Goal: Transaction & Acquisition: Purchase product/service

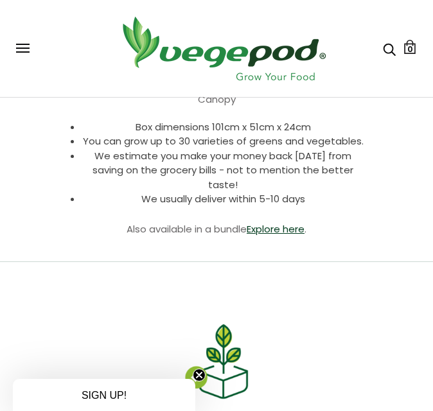
scroll to position [1091, 0]
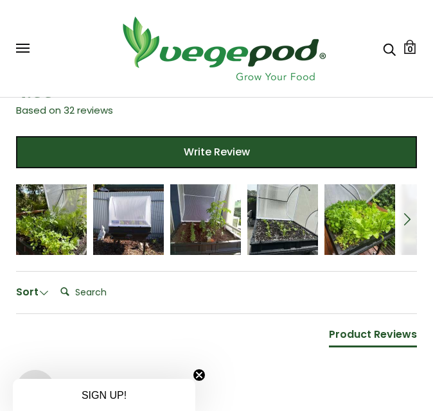
click at [297, 299] on div "Sort Clear Filters Order By Newest First Oldest First Most Popular Highest Rati…" at bounding box center [216, 299] width 401 height 30
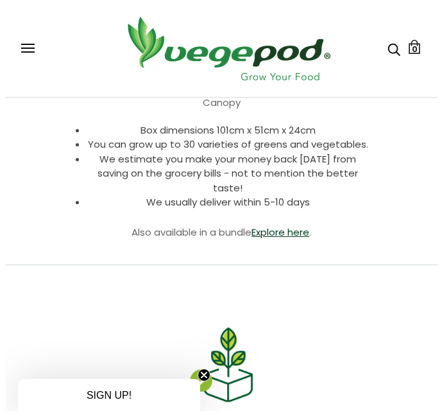
scroll to position [385, 0]
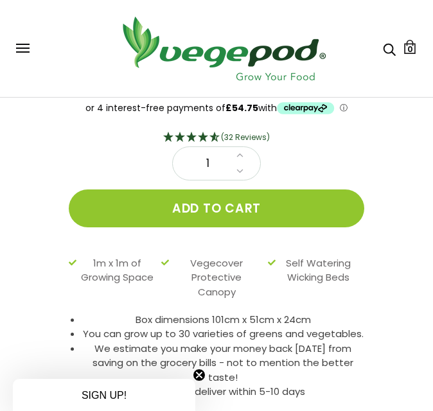
click at [26, 49] on button at bounding box center [22, 49] width 13 height 10
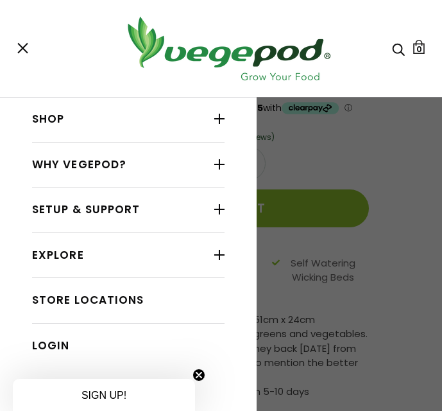
click at [114, 117] on link "Shop" at bounding box center [128, 119] width 193 height 24
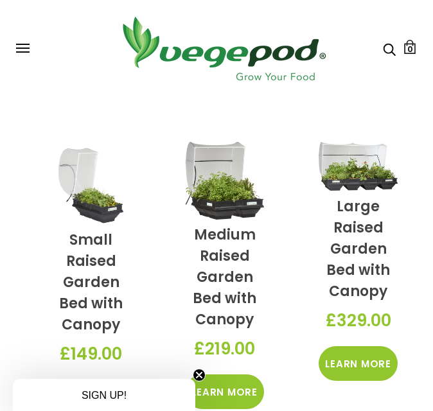
scroll to position [514, 0]
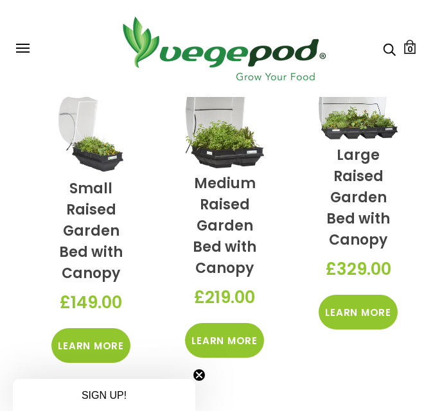
click at [90, 349] on link "Learn More" at bounding box center [90, 345] width 79 height 35
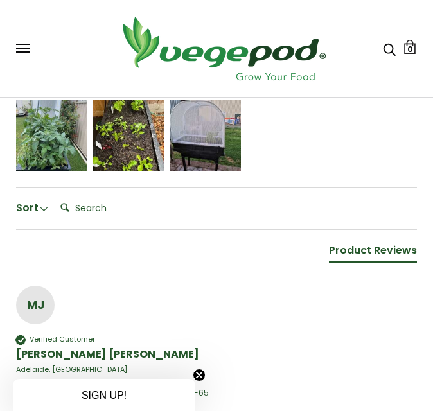
scroll to position [1173, 0]
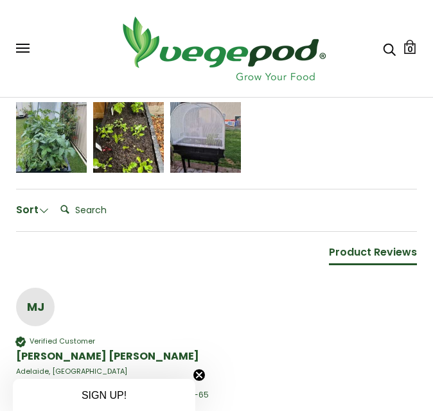
click at [62, 153] on div "Jennifer Rogers" at bounding box center [51, 137] width 71 height 71
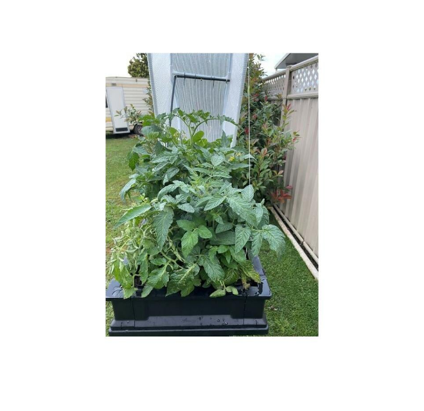
scroll to position [64, 0]
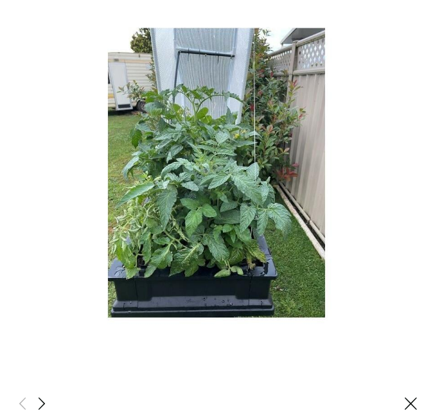
click at [42, 396] on span at bounding box center [41, 403] width 15 height 16
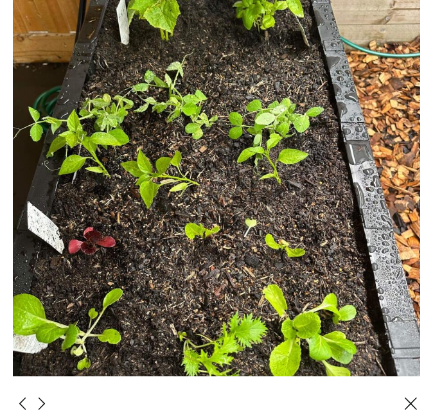
click at [42, 395] on span at bounding box center [41, 403] width 15 height 16
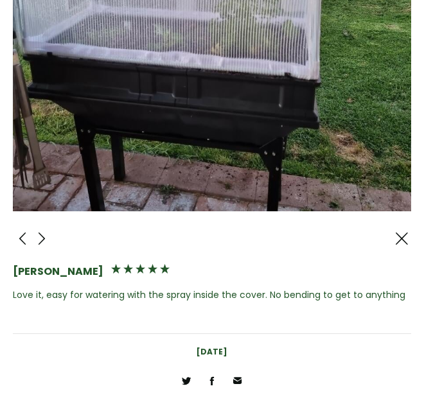
scroll to position [221, 0]
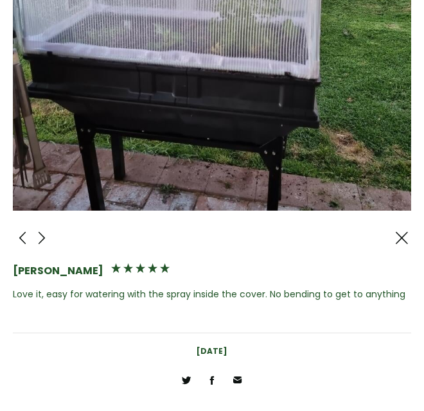
click at [394, 230] on span at bounding box center [401, 238] width 15 height 16
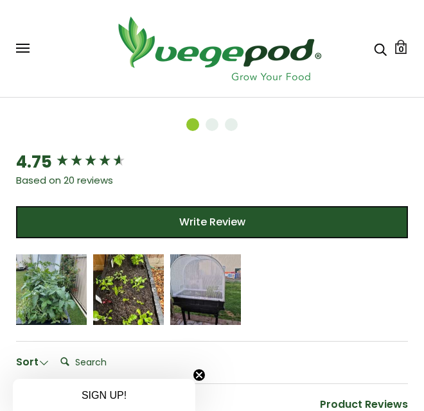
scroll to position [977, 0]
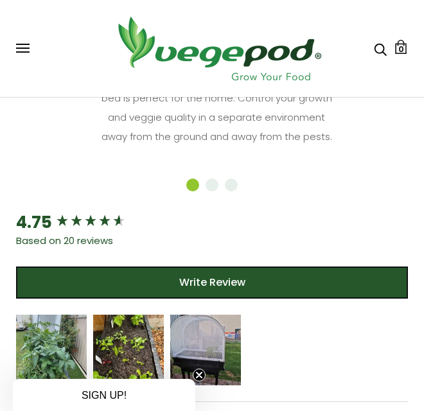
click at [30, 51] on div "Shop Vegepod Bundles Vegepods Stands & Trolleys Kitchen Garden Accessories & Ot…" at bounding box center [212, 48] width 392 height 71
click at [25, 51] on button at bounding box center [22, 49] width 13 height 10
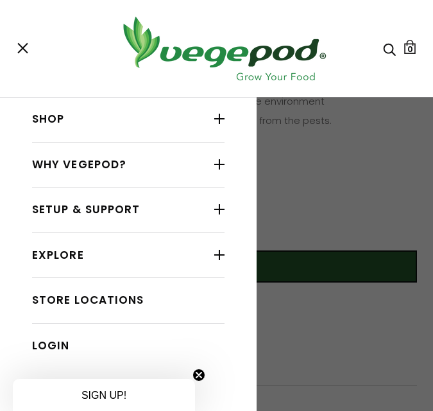
click at [214, 119] on div at bounding box center [219, 118] width 10 height 17
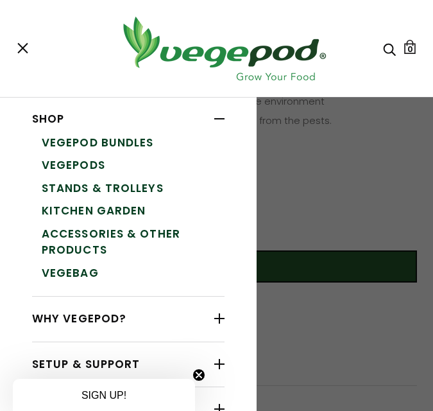
click at [17, 49] on button at bounding box center [22, 49] width 13 height 10
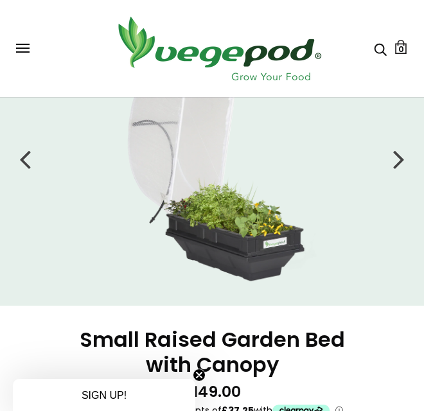
scroll to position [78, 0]
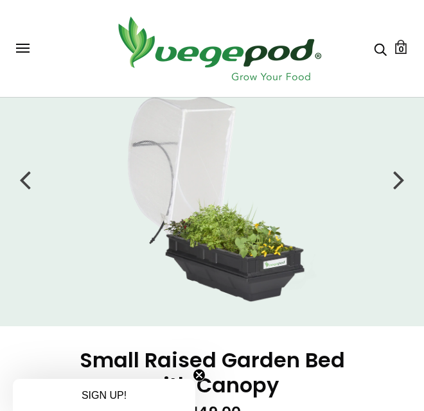
click at [268, 231] on img at bounding box center [216, 192] width 214 height 225
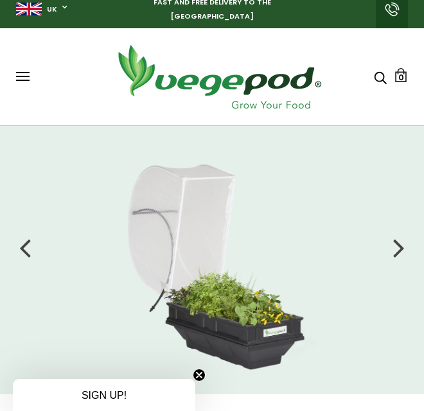
scroll to position [0, 0]
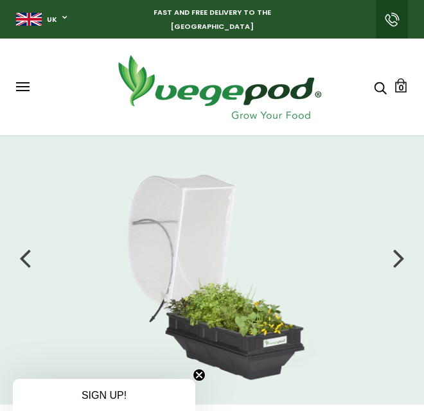
click at [212, 239] on img at bounding box center [216, 270] width 214 height 225
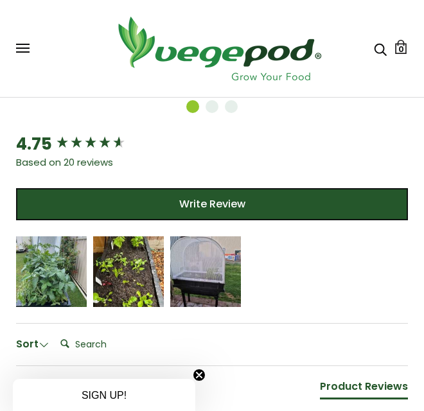
scroll to position [1091, 0]
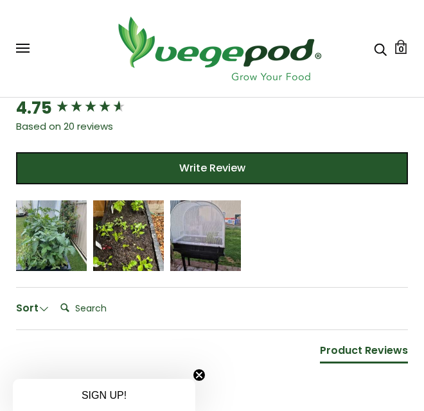
click at [43, 223] on span "5 star rating" at bounding box center [50, 230] width 44 height 14
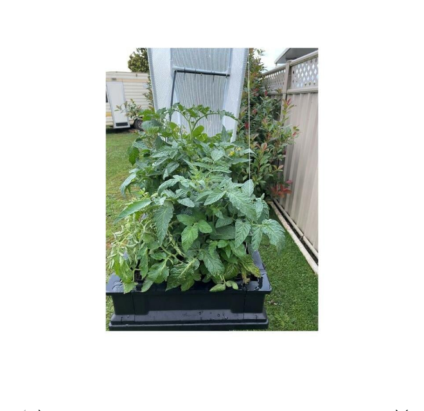
scroll to position [64, 0]
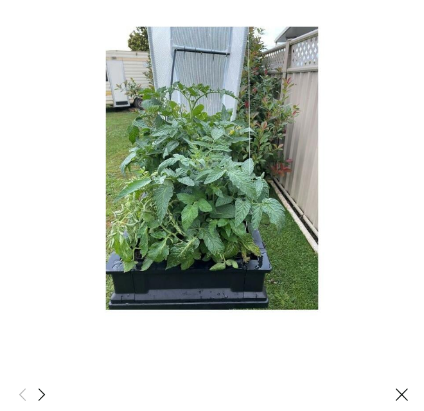
click at [42, 389] on span at bounding box center [41, 394] width 15 height 16
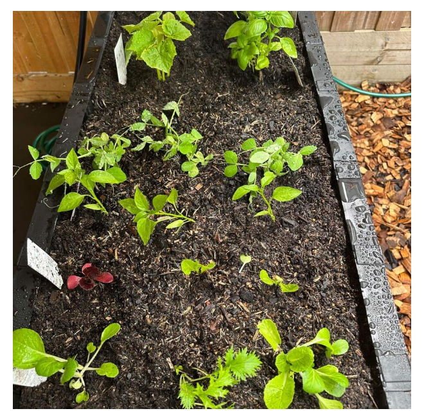
scroll to position [0, 0]
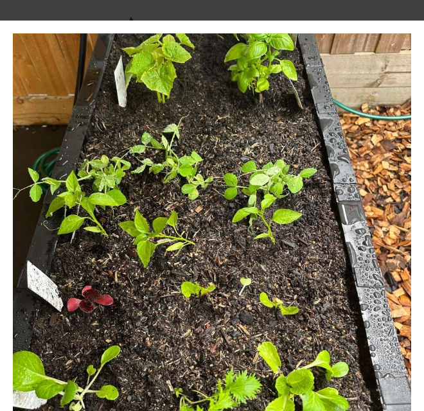
click at [408, 99] on div "Hamish Scetrine My partner and I have tried to grow our own plants and vegetabl…" at bounding box center [212, 360] width 424 height 679
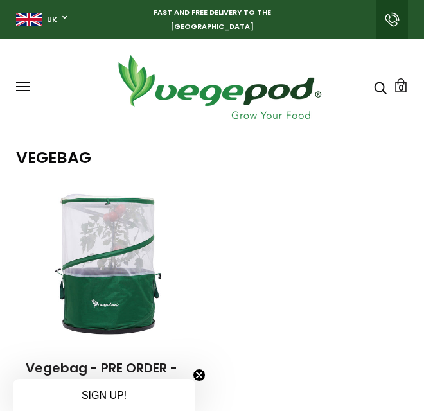
click at [114, 224] on img at bounding box center [110, 264] width 160 height 160
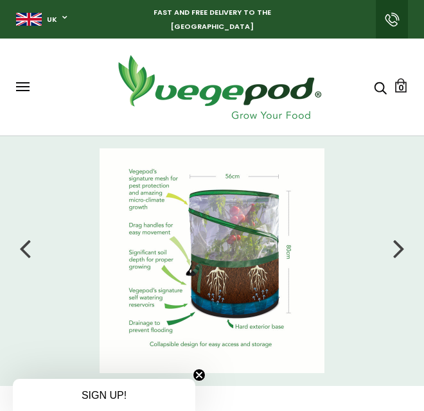
click at [397, 232] on div at bounding box center [399, 248] width 12 height 32
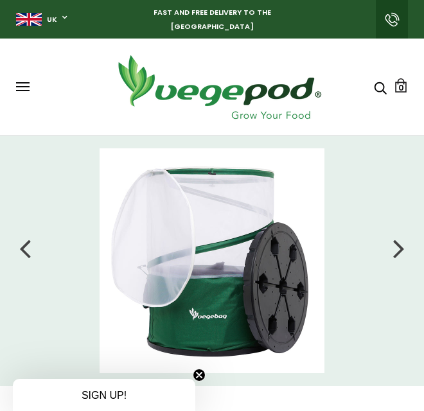
click at [398, 232] on div at bounding box center [399, 248] width 12 height 32
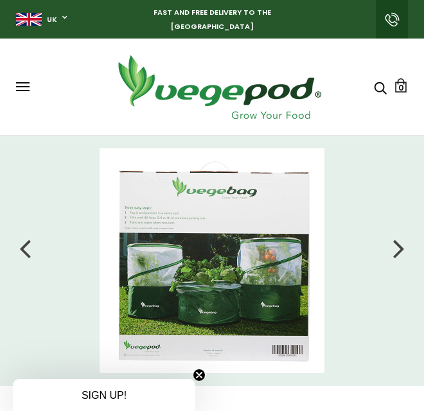
click at [207, 247] on img at bounding box center [211, 260] width 225 height 225
click at [166, 243] on img at bounding box center [211, 260] width 225 height 225
click at [160, 248] on img at bounding box center [211, 260] width 225 height 225
click at [202, 372] on icon "Close teaser" at bounding box center [198, 374] width 5 height 5
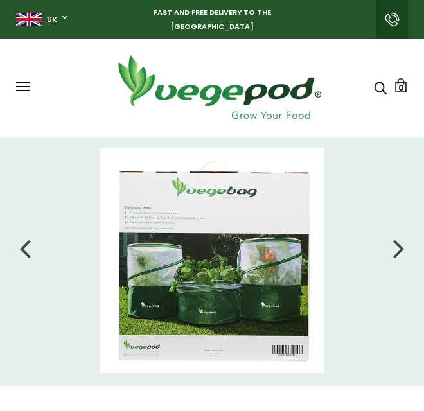
click at [158, 237] on img at bounding box center [211, 260] width 225 height 225
click at [402, 232] on div at bounding box center [399, 248] width 12 height 32
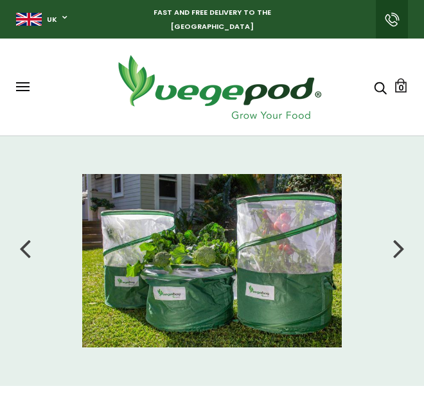
click at [192, 221] on img at bounding box center [211, 260] width 259 height 173
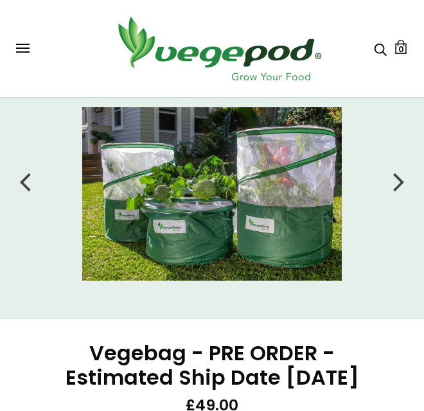
scroll to position [64, 0]
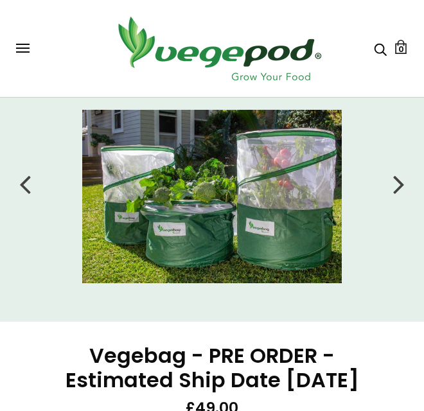
click at [184, 230] on img at bounding box center [211, 196] width 259 height 173
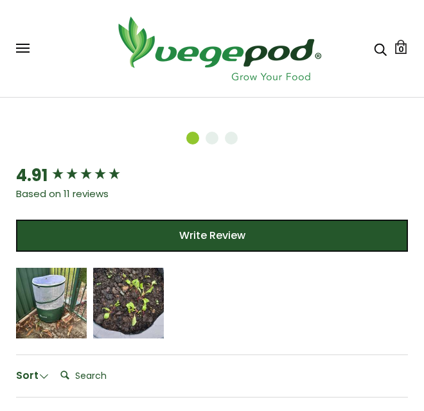
scroll to position [899, 0]
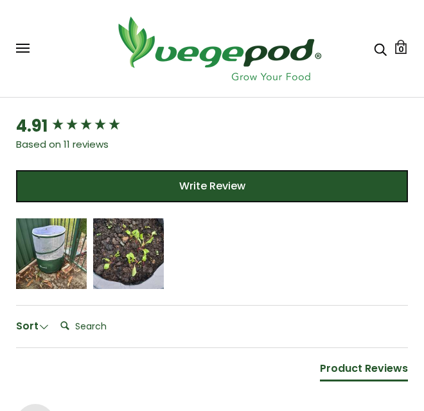
click at [53, 263] on div "[PERSON_NAME]" at bounding box center [51, 261] width 53 height 9
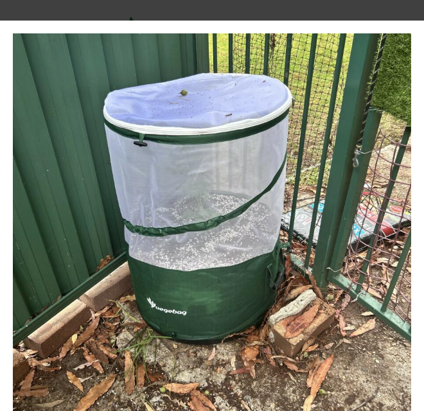
scroll to position [64, 0]
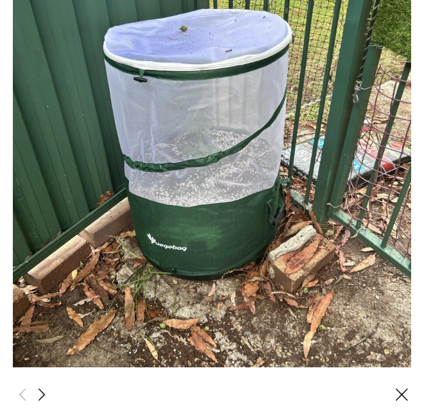
click at [42, 386] on span at bounding box center [41, 394] width 15 height 16
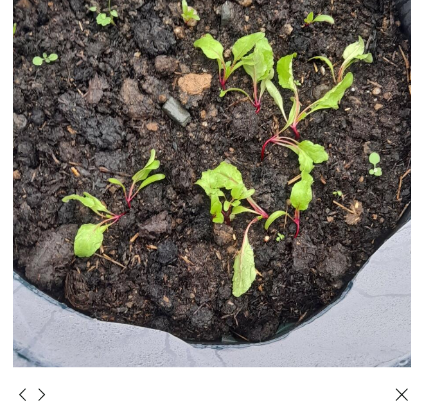
click at [46, 386] on span at bounding box center [41, 394] width 15 height 16
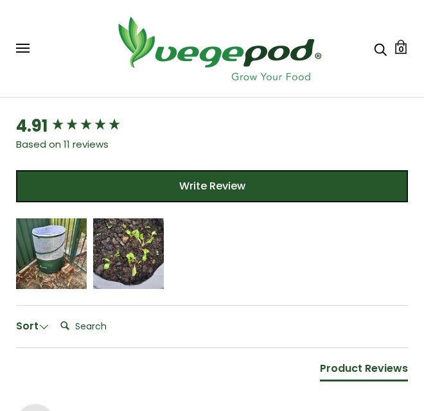
click at [54, 281] on div "[PERSON_NAME]" at bounding box center [51, 253] width 71 height 71
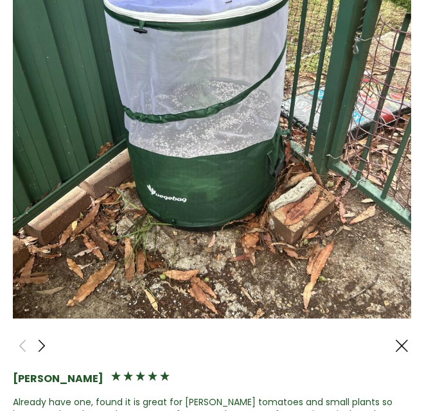
scroll to position [30, 0]
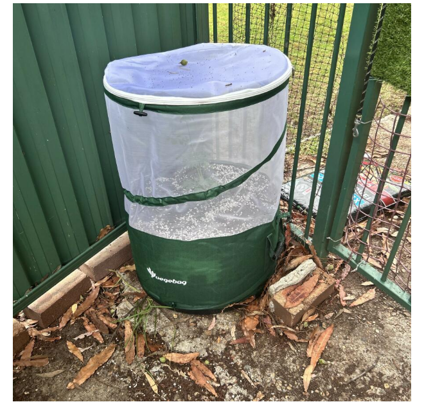
click at [345, 123] on img at bounding box center [212, 202] width 398 height 398
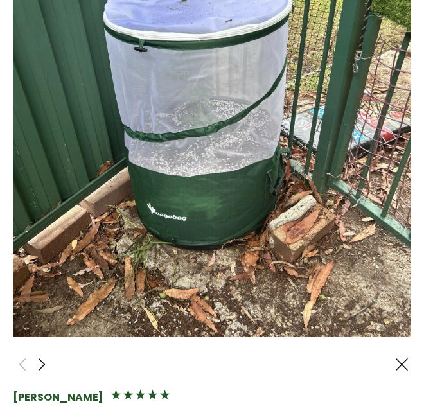
scroll to position [246, 0]
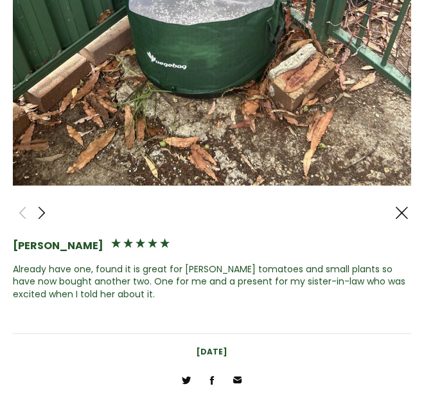
click at [397, 206] on span at bounding box center [401, 213] width 15 height 16
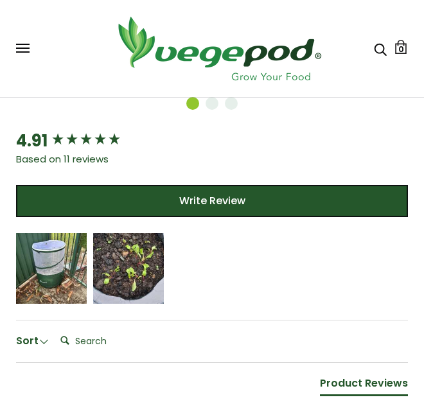
scroll to position [634, 0]
